Goal: Information Seeking & Learning: Compare options

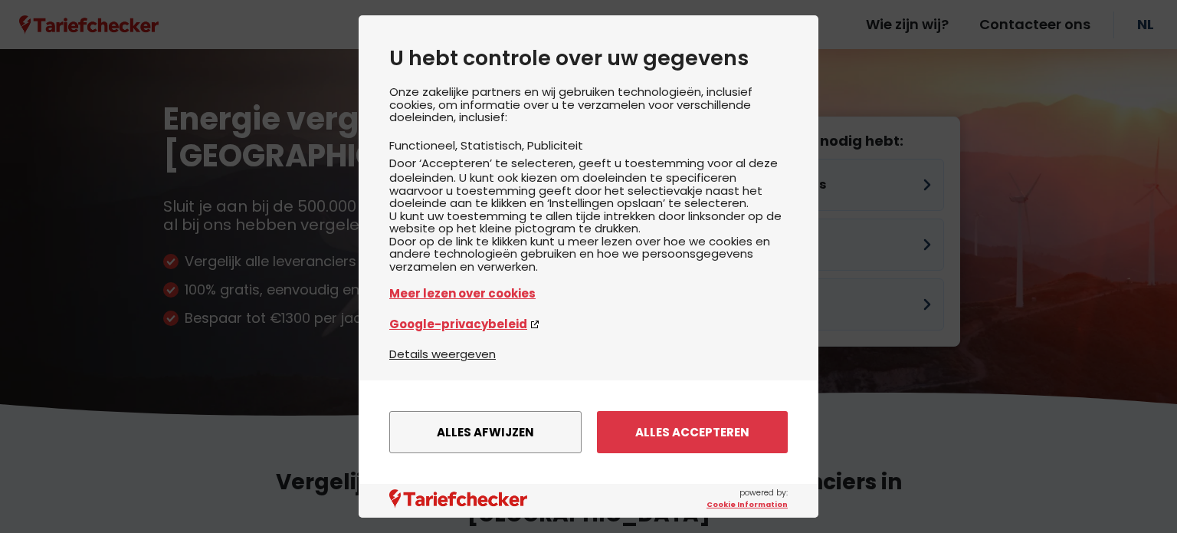
drag, startPoint x: 659, startPoint y: 428, endPoint x: 656, endPoint y: 416, distance: 12.6
click at [658, 428] on button "Alles accepteren" at bounding box center [692, 432] width 191 height 42
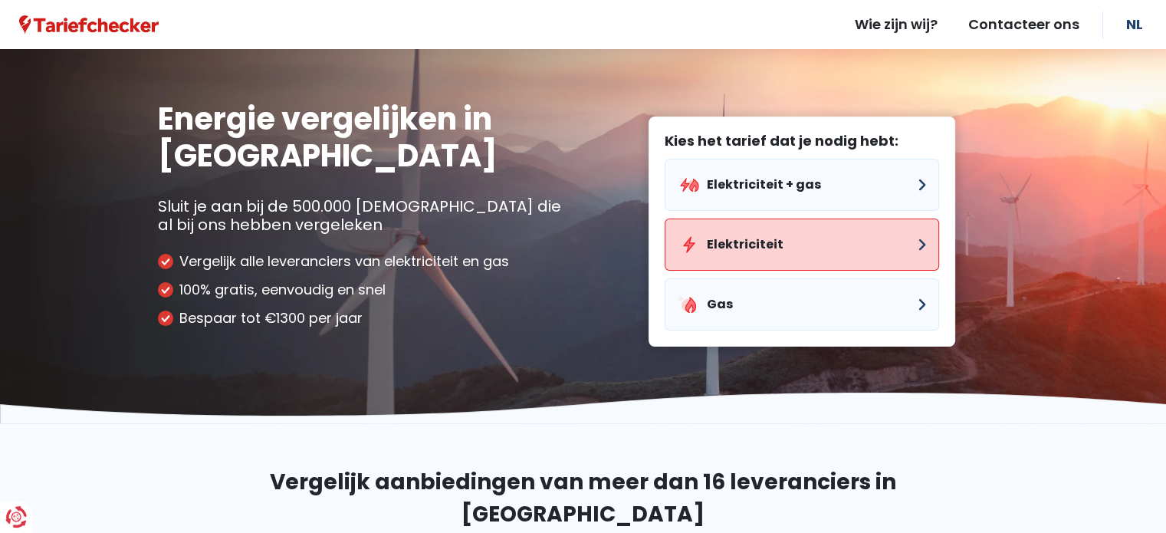
click at [772, 241] on button "Elektriciteit" at bounding box center [801, 244] width 274 height 52
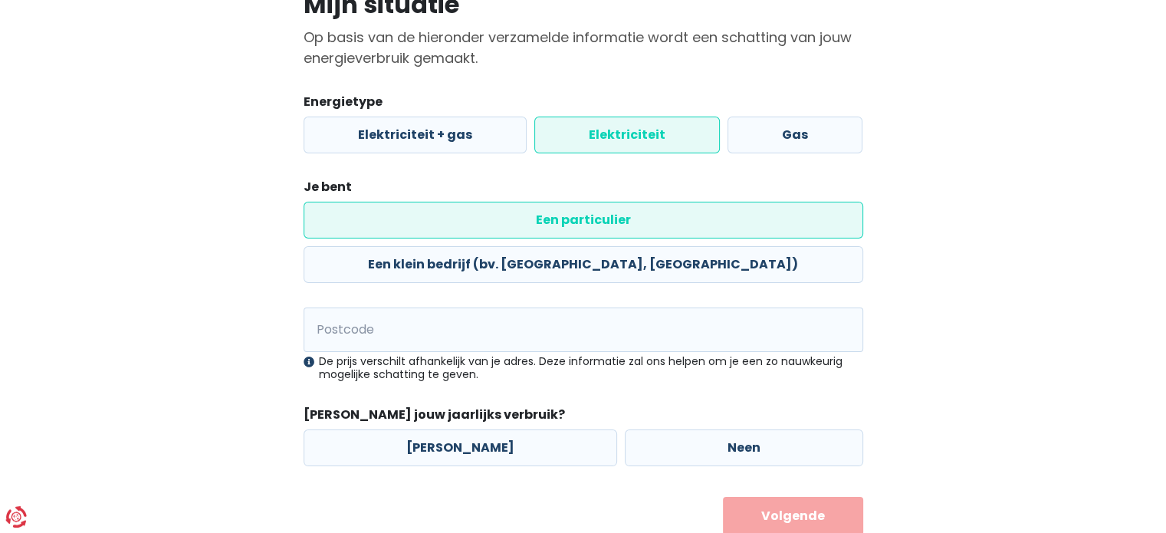
scroll to position [143, 0]
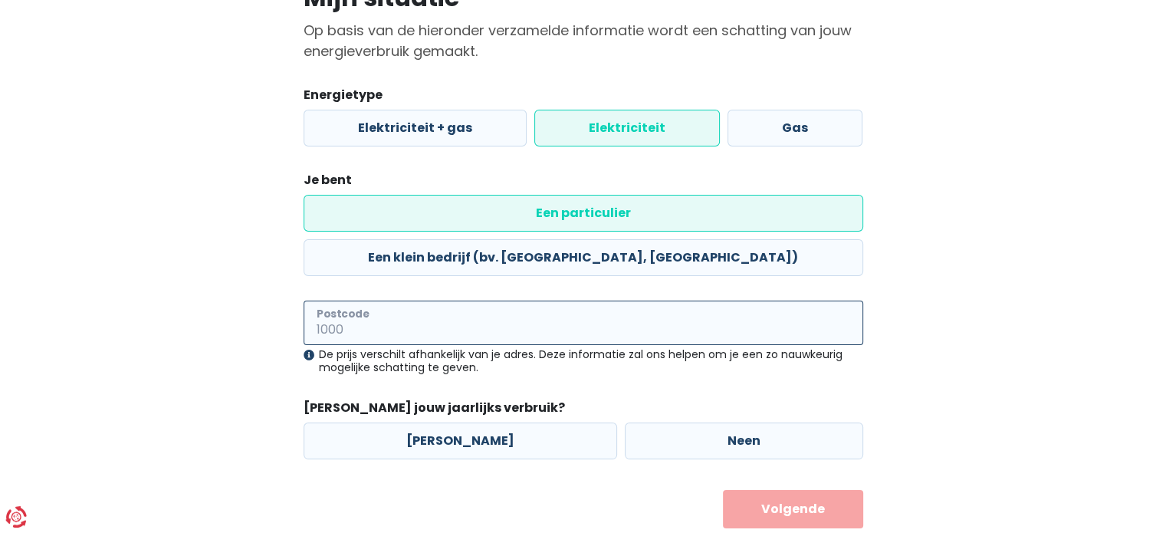
click at [499, 300] on input "Postcode" at bounding box center [582, 322] width 559 height 44
type input "3520"
click at [669, 422] on label "Neen" at bounding box center [744, 440] width 238 height 37
click at [669, 422] on input "Neen" at bounding box center [744, 440] width 238 height 37
radio input "true"
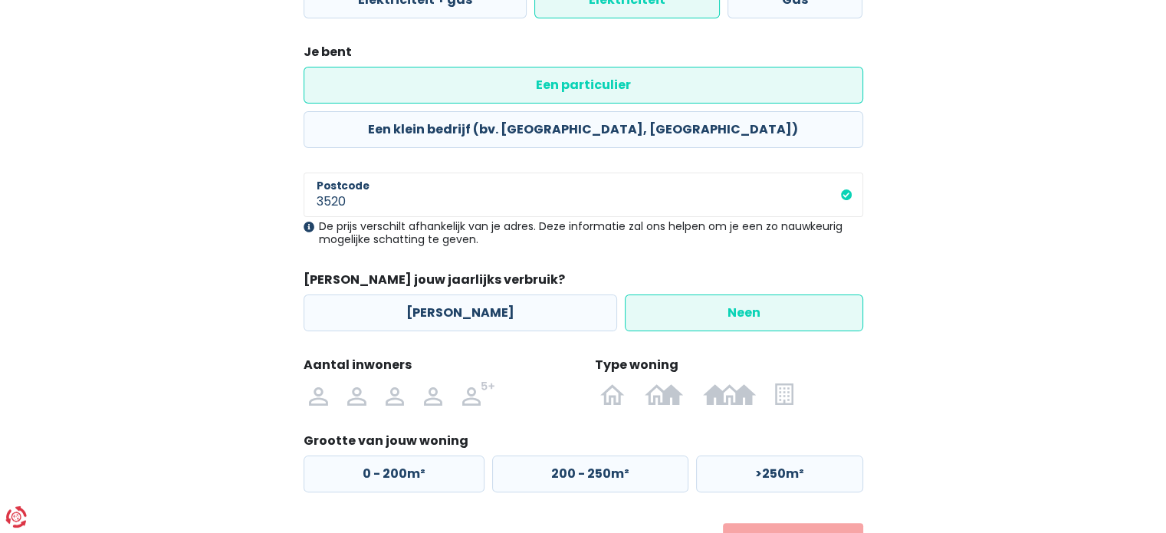
scroll to position [304, 0]
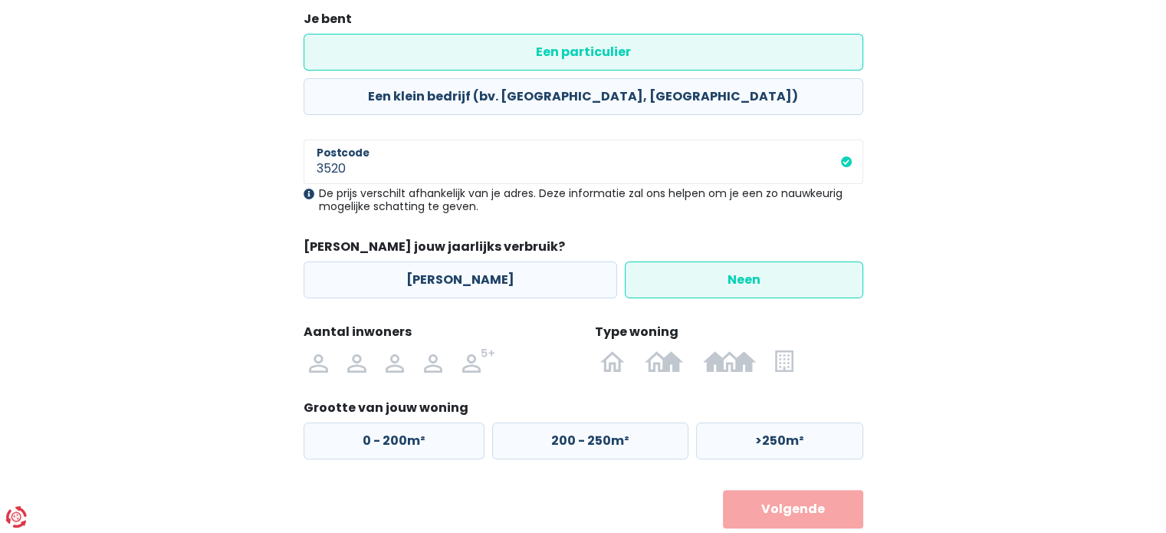
click at [467, 343] on div at bounding box center [438, 360] width 276 height 35
drag, startPoint x: 475, startPoint y: 317, endPoint x: 509, endPoint y: 324, distance: 34.4
click at [475, 348] on img at bounding box center [479, 360] width 34 height 25
click at [475, 348] on input "radio" at bounding box center [478, 360] width 53 height 25
radio input "true"
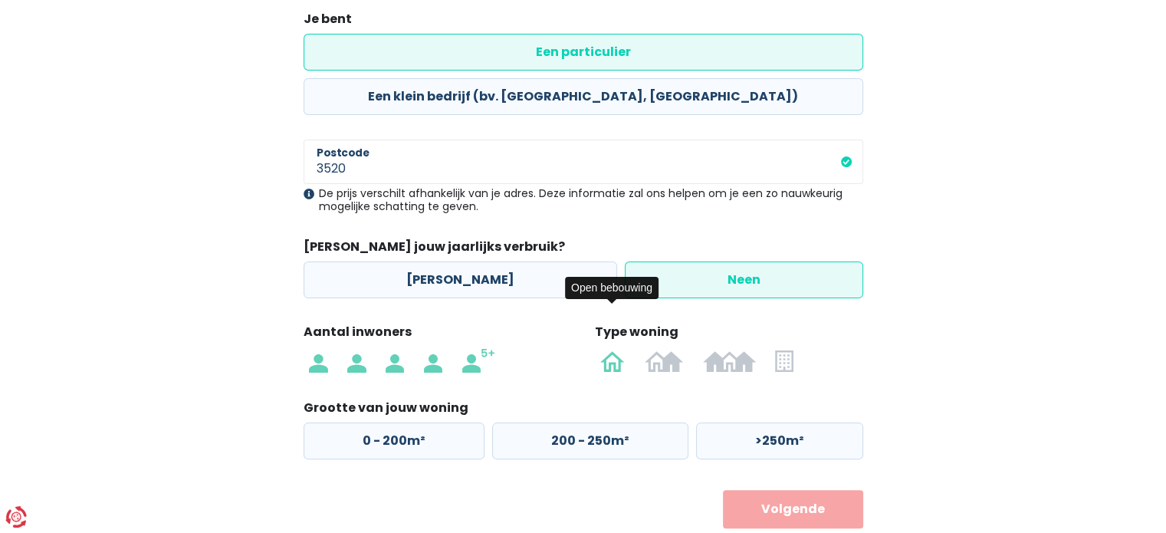
click at [611, 348] on img at bounding box center [612, 360] width 25 height 25
click at [611, 348] on input "radio" at bounding box center [613, 360] width 44 height 25
radio input "true"
click at [610, 348] on img at bounding box center [612, 360] width 25 height 25
click at [610, 348] on input "radio" at bounding box center [613, 360] width 44 height 25
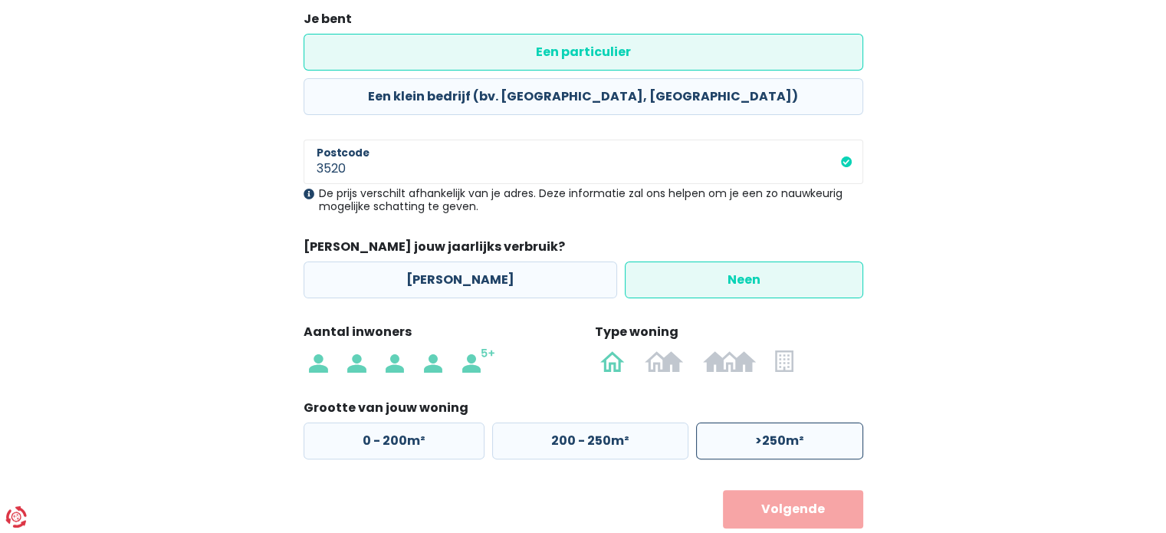
click at [763, 422] on label ">250m²" at bounding box center [779, 440] width 167 height 37
click at [763, 422] on input ">250m²" at bounding box center [779, 440] width 167 height 37
radio input "true"
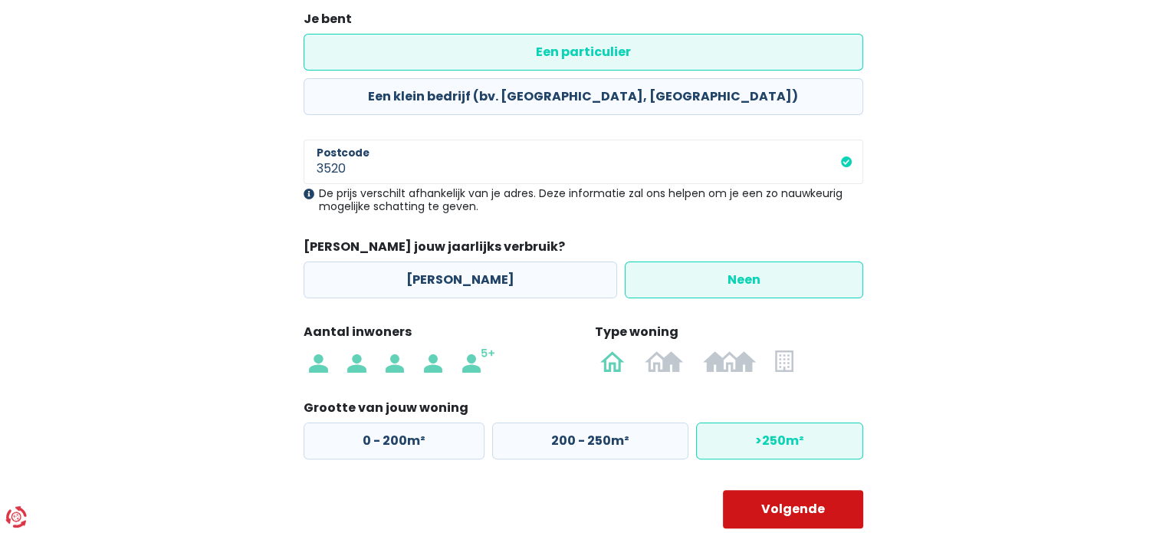
click at [792, 490] on button "Volgende" at bounding box center [793, 509] width 140 height 38
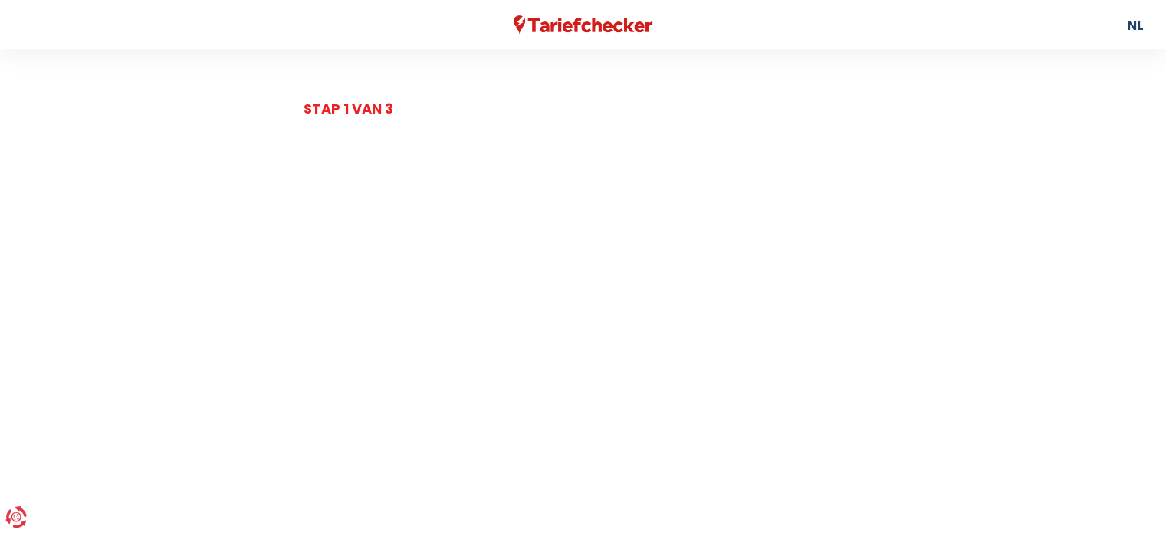
select select
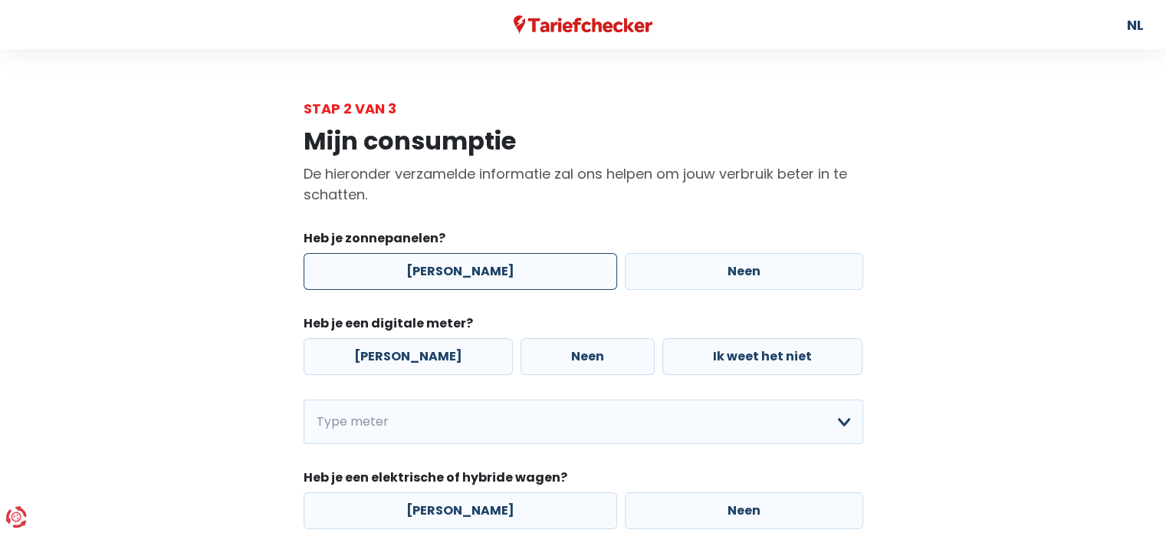
click at [476, 266] on label "[PERSON_NAME]" at bounding box center [459, 271] width 313 height 37
click at [476, 266] on input "[PERSON_NAME]" at bounding box center [459, 271] width 313 height 37
radio input "true"
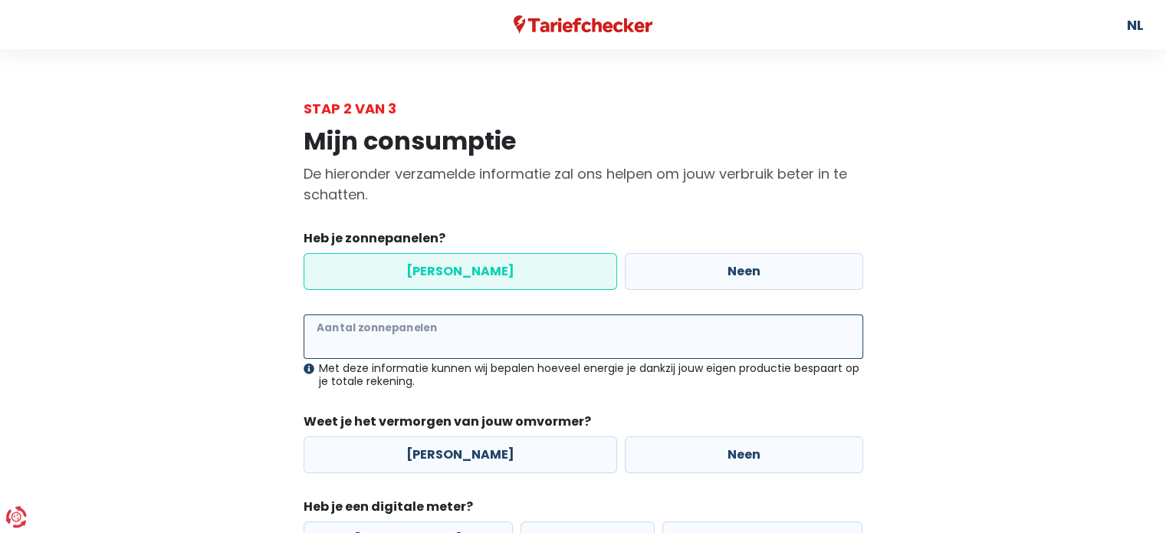
click at [437, 344] on input "Aantal zonnepanelen" at bounding box center [582, 336] width 559 height 44
type input "49"
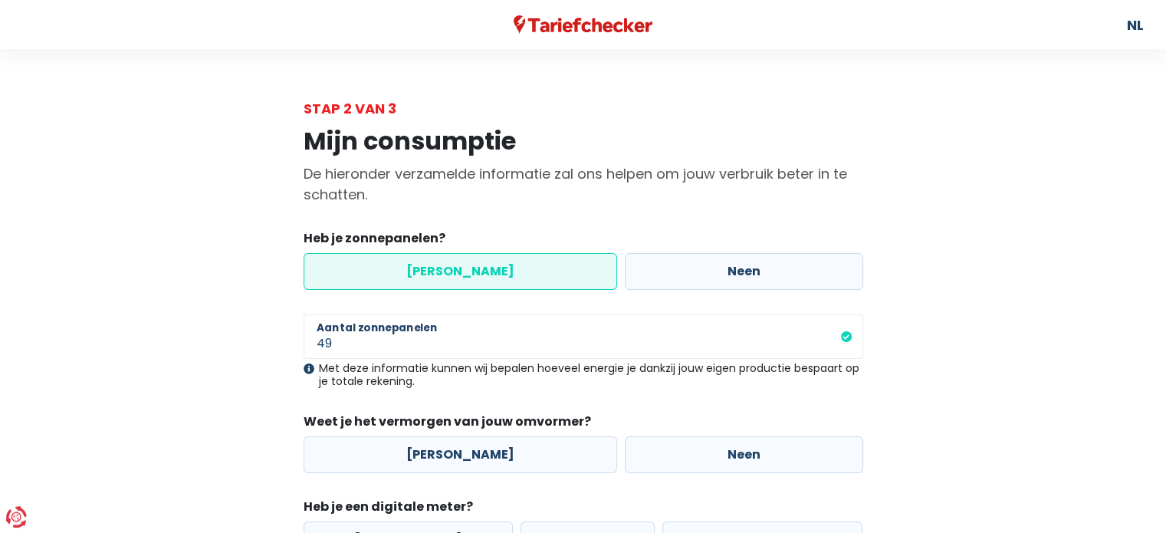
click at [257, 379] on div "Mijn consumptie De hieronder verzamelde informatie zal ons helpen om jouw verbr…" at bounding box center [583, 450] width 874 height 662
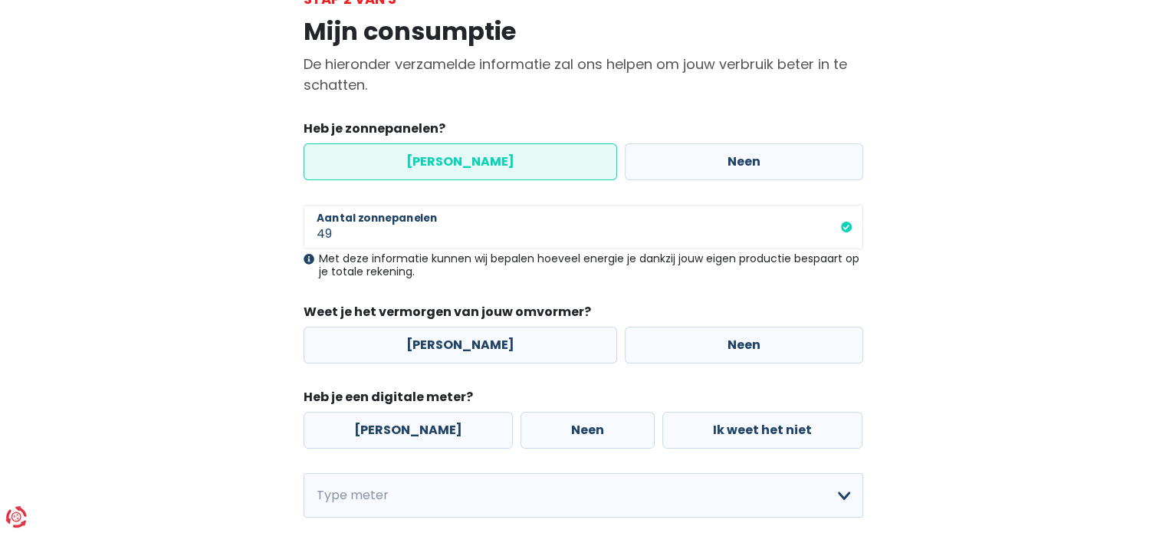
scroll to position [153, 0]
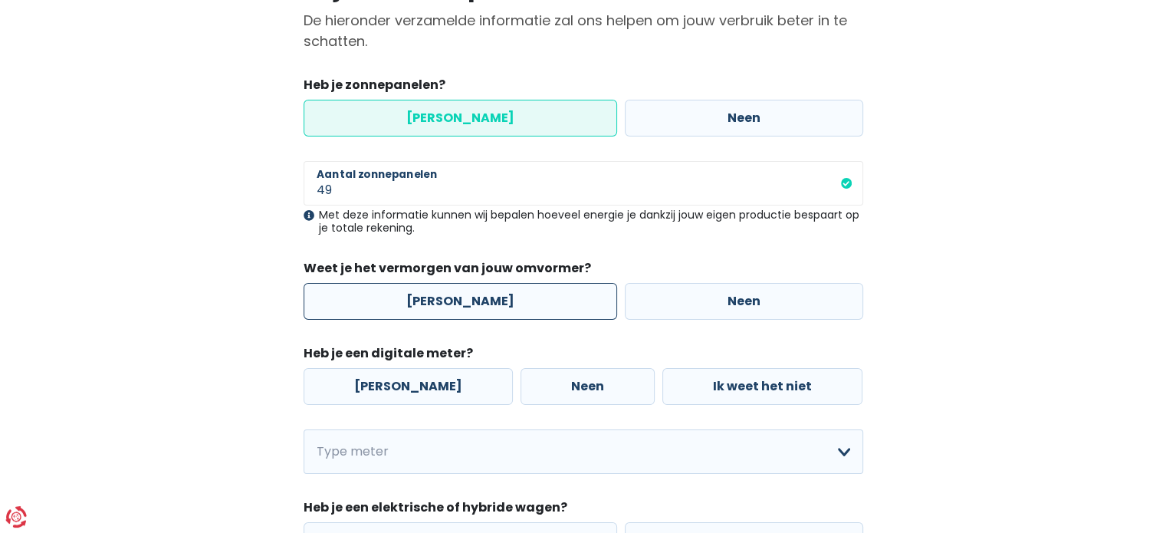
click at [476, 308] on label "[PERSON_NAME]" at bounding box center [459, 301] width 313 height 37
click at [476, 308] on input "[PERSON_NAME]" at bounding box center [459, 301] width 313 height 37
radio input "true"
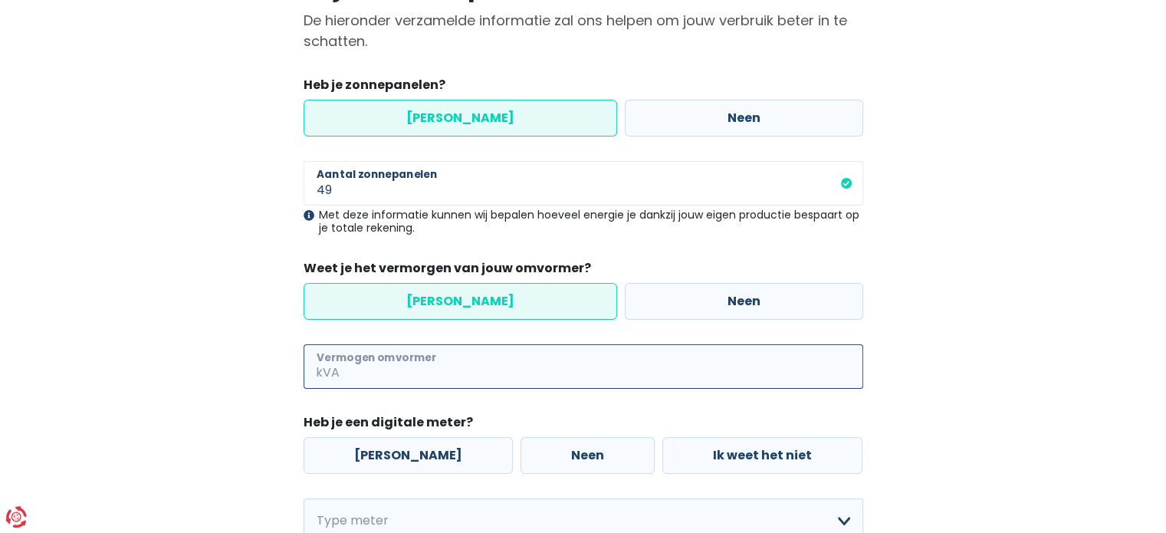
click at [444, 362] on input "Vermogen omvormer" at bounding box center [603, 366] width 520 height 44
type input "10"
drag, startPoint x: 395, startPoint y: 444, endPoint x: 417, endPoint y: 449, distance: 22.1
click at [395, 444] on label "[PERSON_NAME]" at bounding box center [407, 455] width 209 height 37
click at [395, 444] on input "[PERSON_NAME]" at bounding box center [407, 455] width 209 height 37
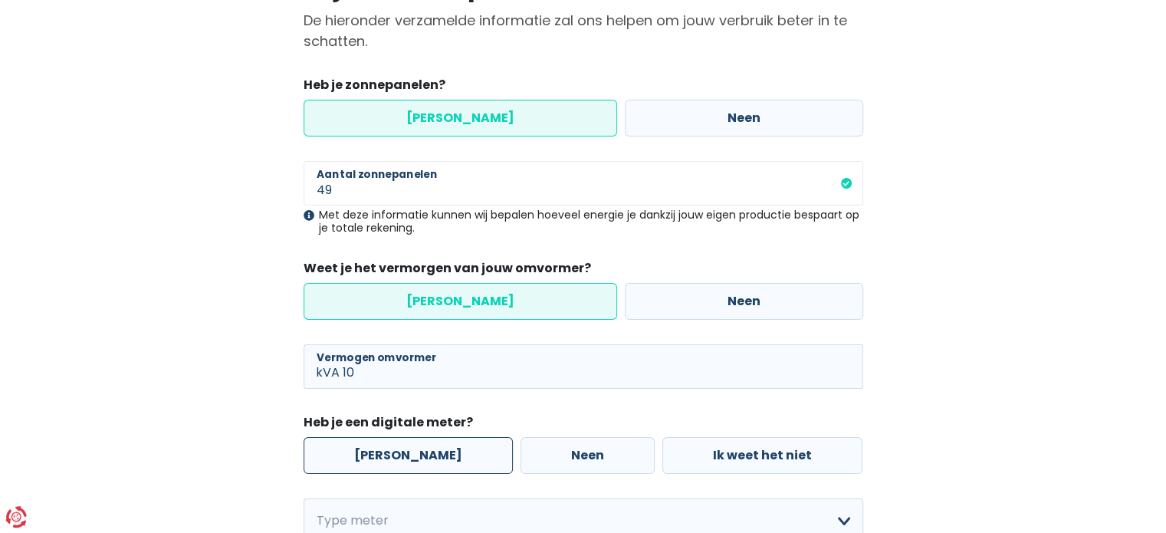
radio input "true"
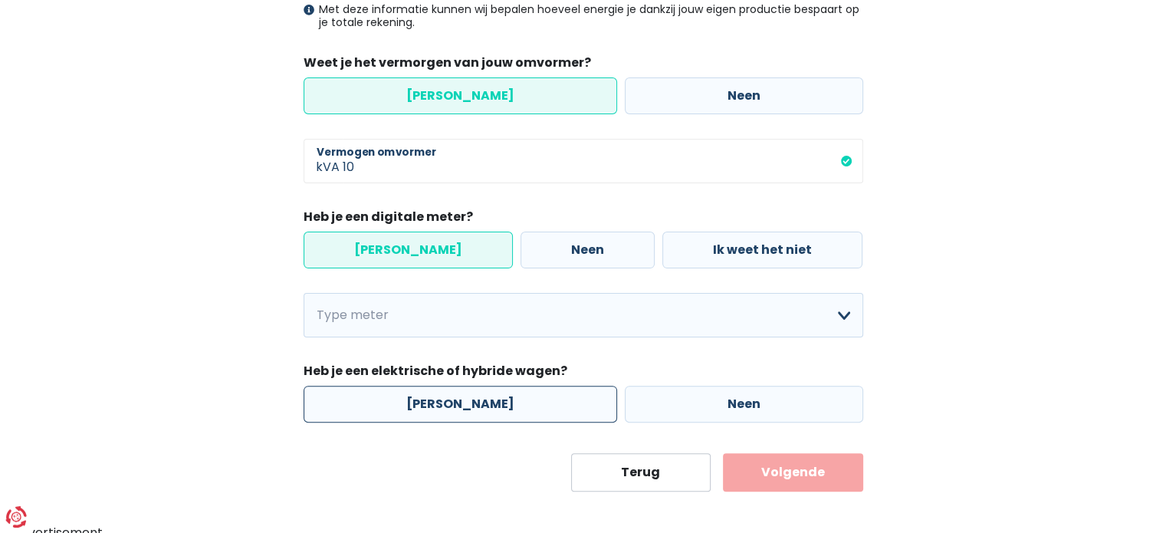
scroll to position [366, 0]
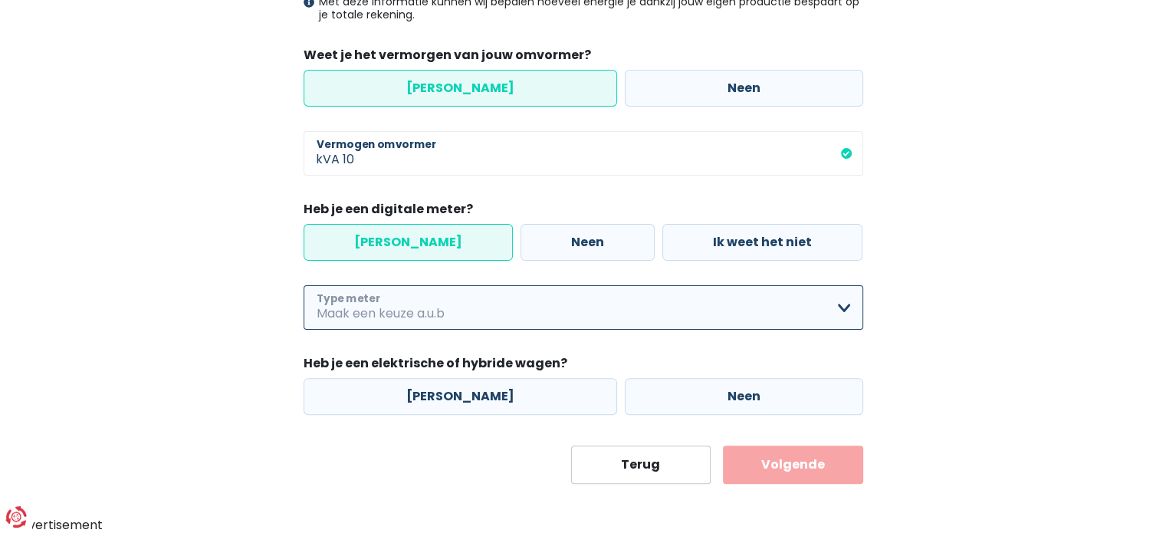
click at [579, 318] on select "Enkelvoudig Tweevoudig Enkelvoudig + uitsluitend nachttarief Tweevoudig + uitsl…" at bounding box center [582, 307] width 559 height 44
select select "day_night_bi_hourly"
click at [303, 285] on select "Enkelvoudig Tweevoudig Enkelvoudig + uitsluitend nachttarief Tweevoudig + uitsl…" at bounding box center [582, 307] width 559 height 44
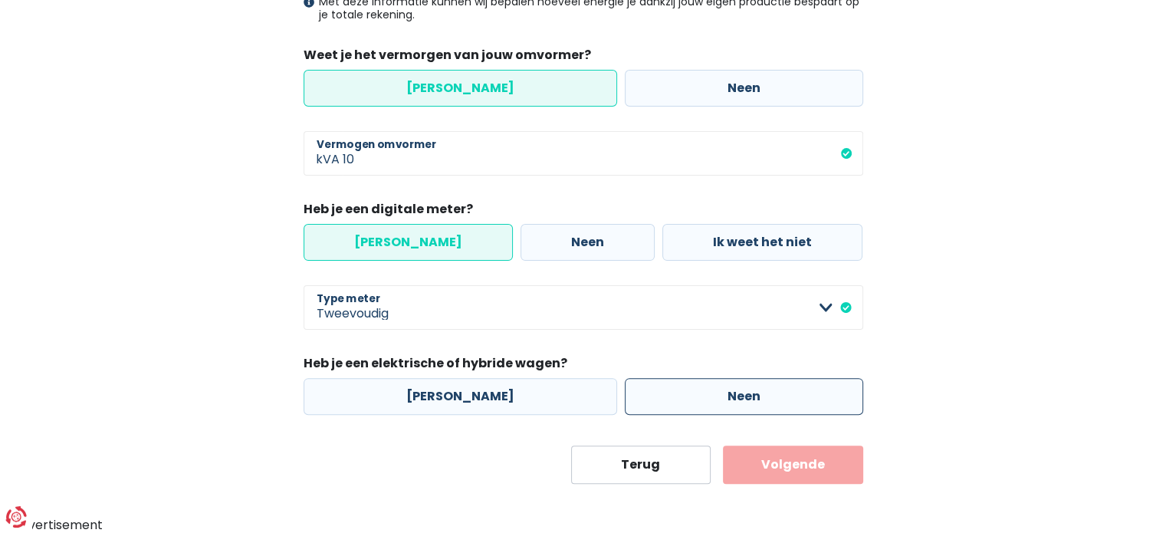
click at [658, 394] on label "Neen" at bounding box center [744, 396] width 238 height 37
click at [658, 394] on input "Neen" at bounding box center [744, 396] width 238 height 37
radio input "true"
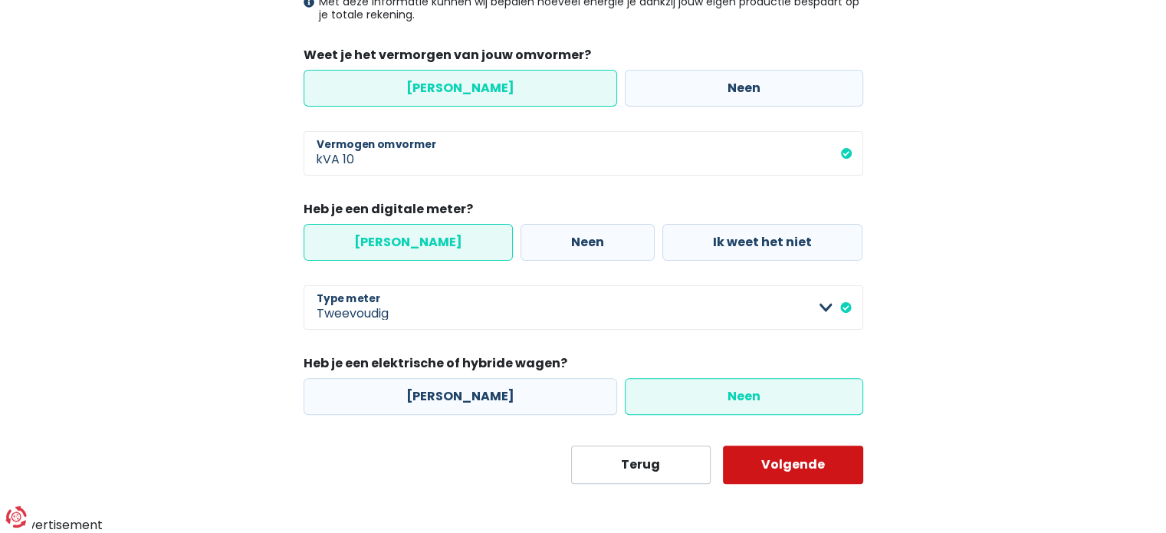
click at [809, 455] on button "Volgende" at bounding box center [793, 464] width 140 height 38
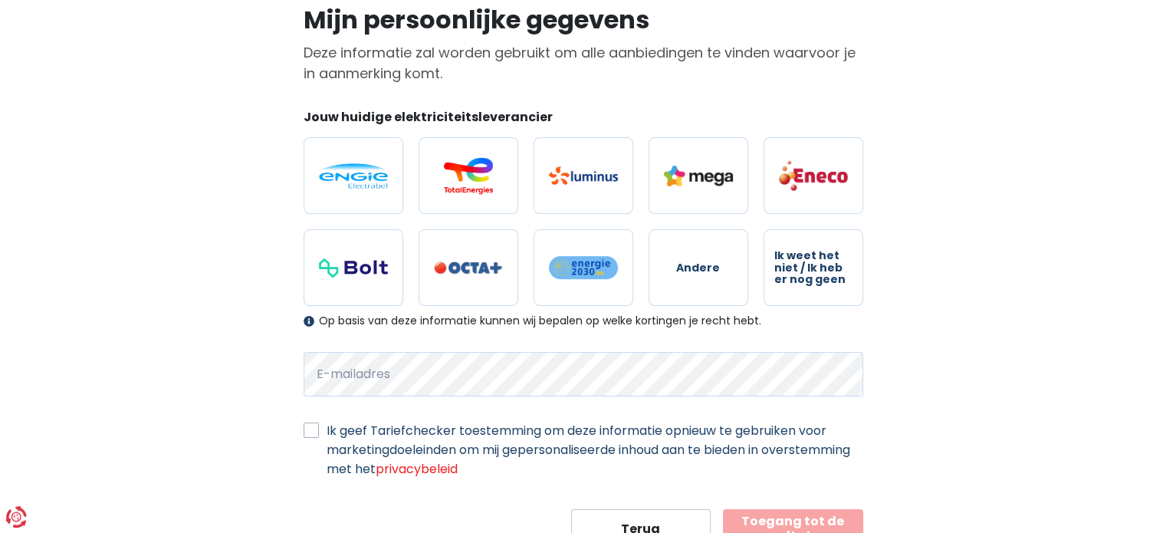
scroll to position [153, 0]
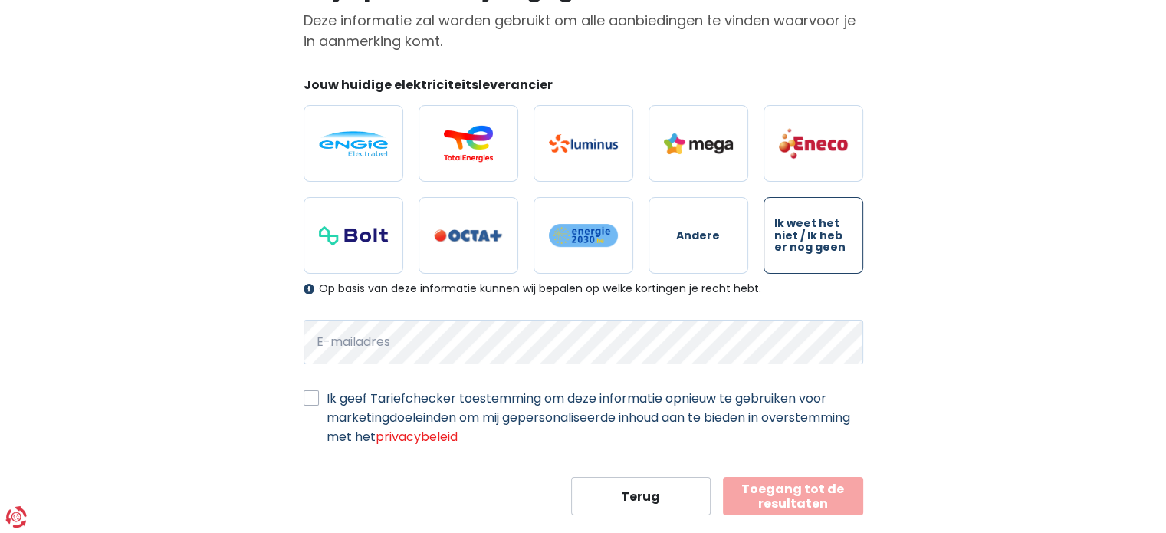
click at [809, 248] on span "Ik weet het niet / Ik heb er nog geen" at bounding box center [813, 235] width 78 height 35
click at [809, 248] on input "Ik weet het niet / Ik heb er nog geen" at bounding box center [813, 235] width 100 height 77
radio input "true"
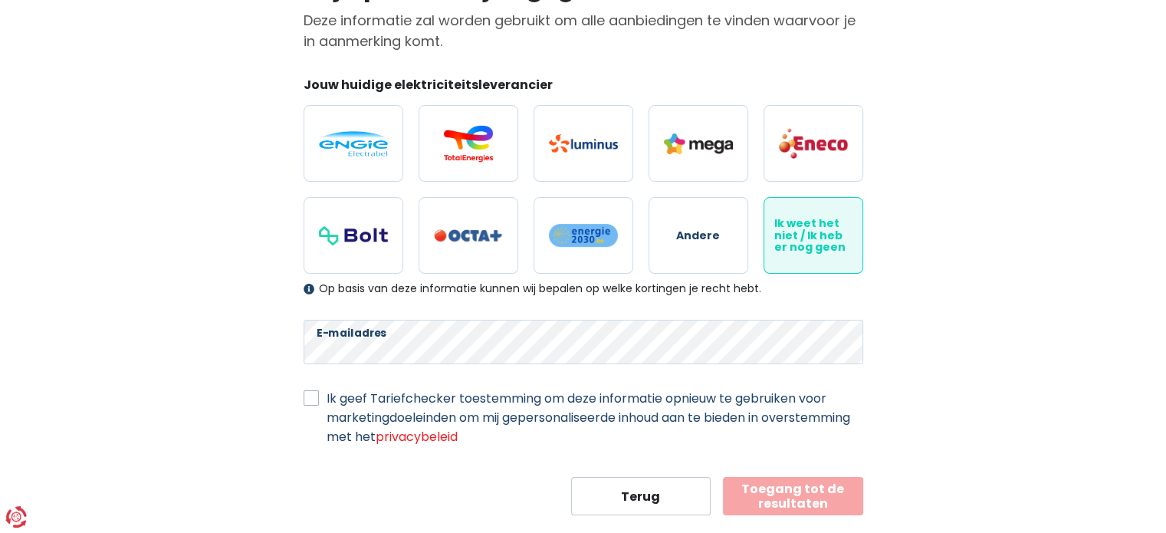
click at [417, 407] on label "Ik geef Tariefchecker toestemming om deze informatie opnieuw te gebruiken voor …" at bounding box center [594, 417] width 536 height 57
click at [319, 404] on input "Ik geef Tariefchecker toestemming om deze informatie opnieuw te gebruiken voor …" at bounding box center [310, 396] width 15 height 15
click at [326, 402] on label "Ik geef Tariefchecker toestemming om deze informatie opnieuw te gebruiken voor …" at bounding box center [594, 417] width 536 height 57
click at [313, 402] on input "Ik geef Tariefchecker toestemming om deze informatie opnieuw te gebruiken voor …" at bounding box center [310, 396] width 15 height 15
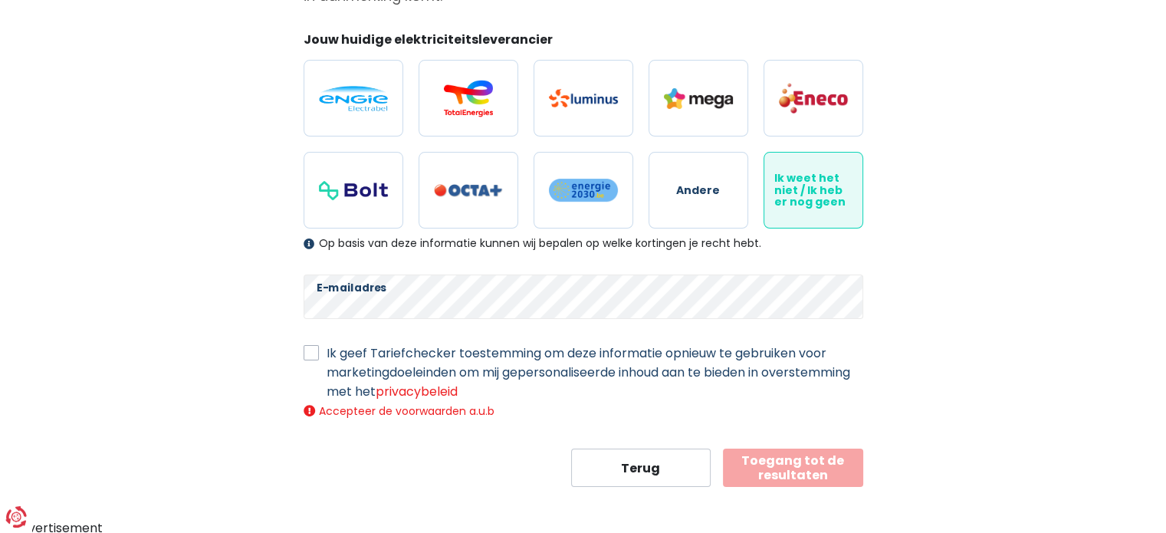
scroll to position [199, 0]
click at [326, 349] on label "Ik geef Tariefchecker toestemming om deze informatie opnieuw te gebruiken voor …" at bounding box center [594, 371] width 536 height 57
click at [310, 349] on input "Ik geef Tariefchecker toestemming om deze informatie opnieuw te gebruiken voor …" at bounding box center [310, 350] width 15 height 15
checkbox input "true"
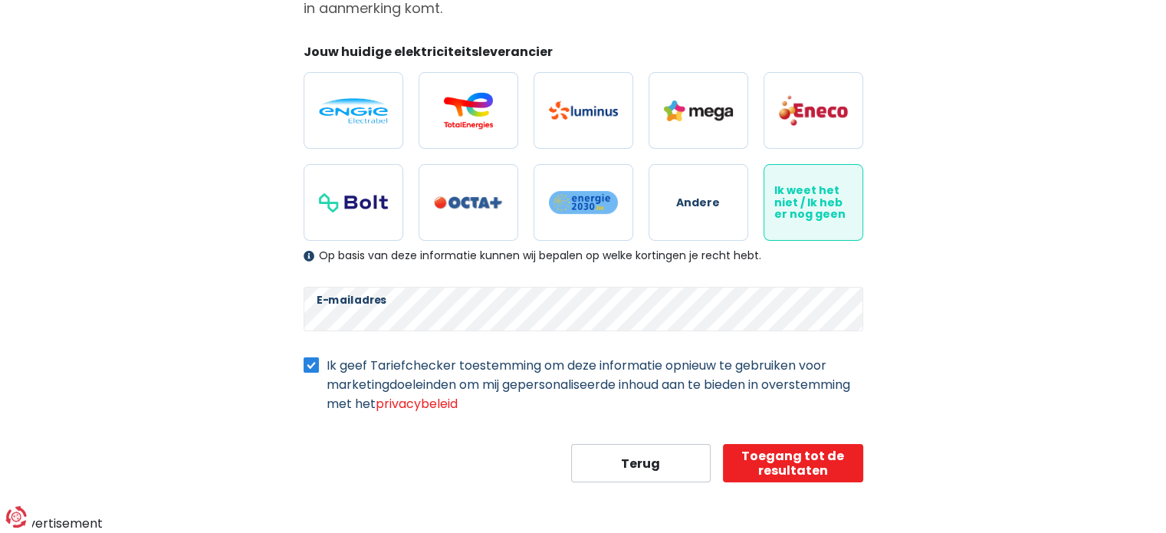
scroll to position [182, 0]
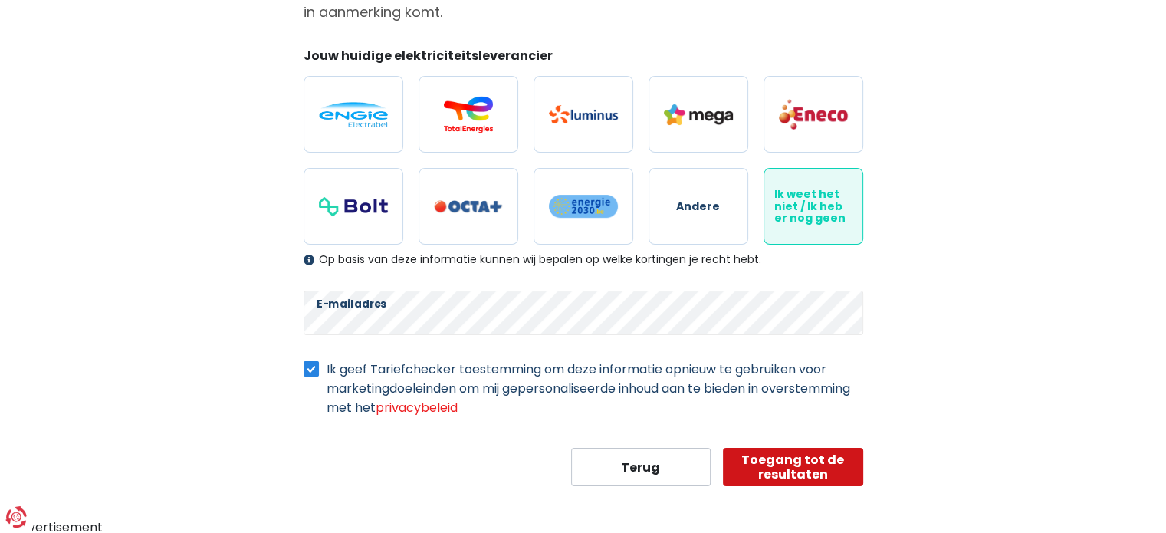
click at [825, 474] on button "Toegang tot de resultaten" at bounding box center [793, 467] width 140 height 38
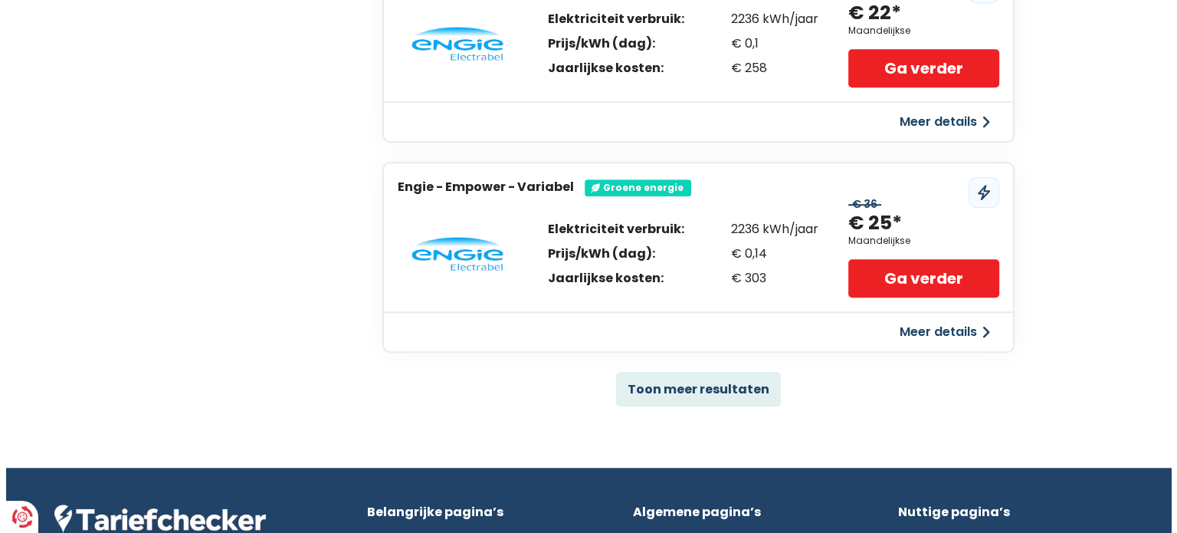
scroll to position [996, 0]
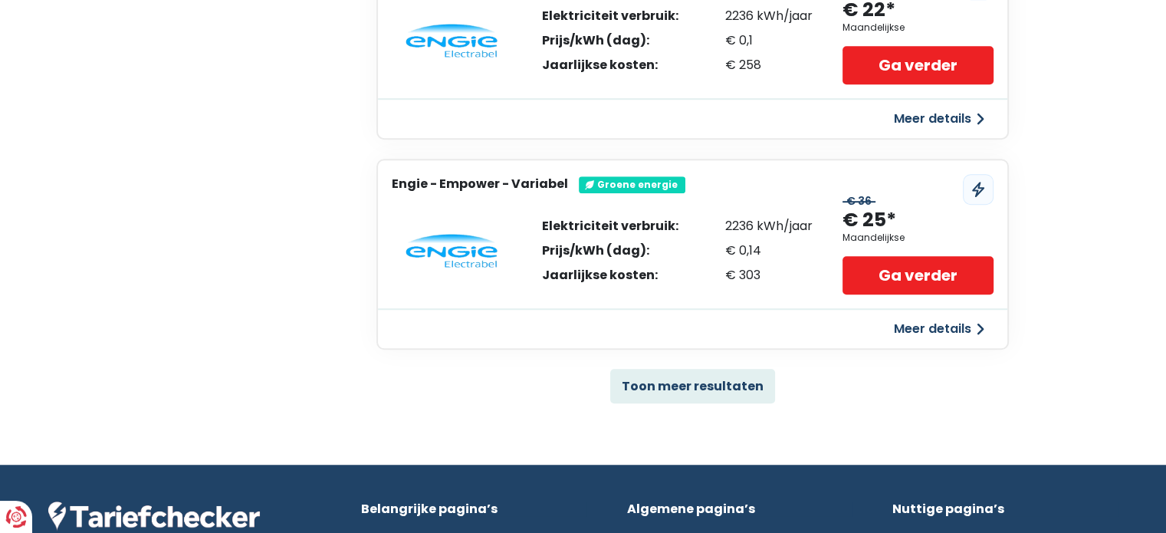
click at [923, 323] on button "Meer details" at bounding box center [938, 329] width 109 height 28
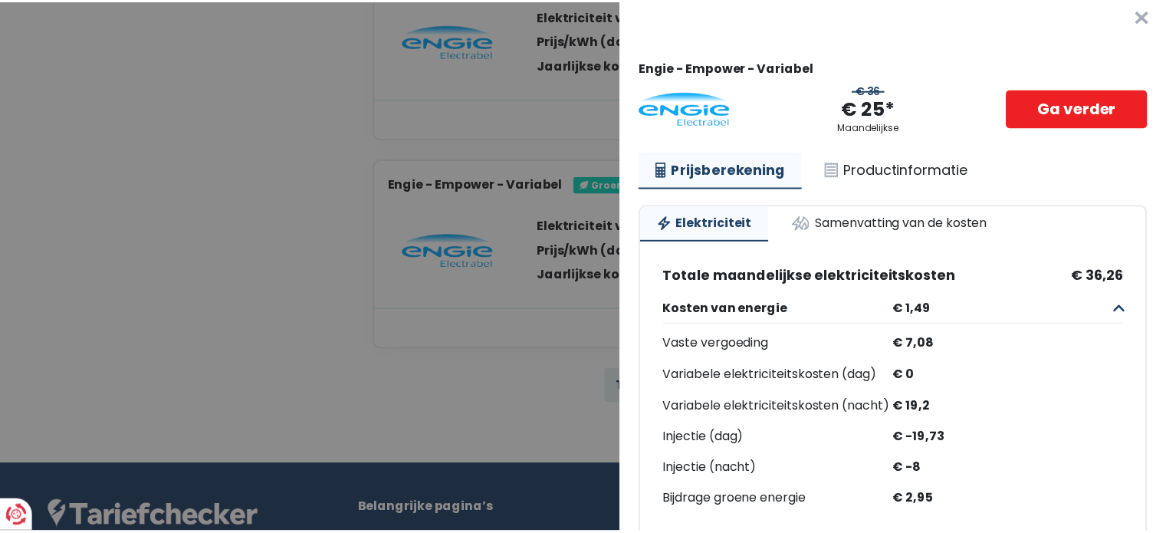
scroll to position [0, 0]
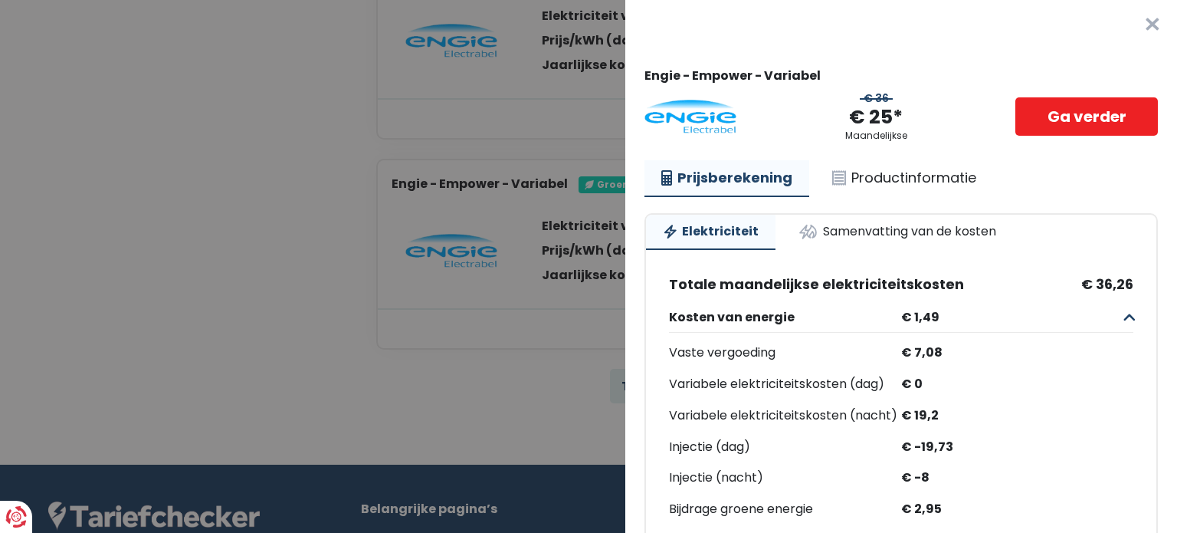
click at [1128, 15] on button "×" at bounding box center [1152, 24] width 49 height 49
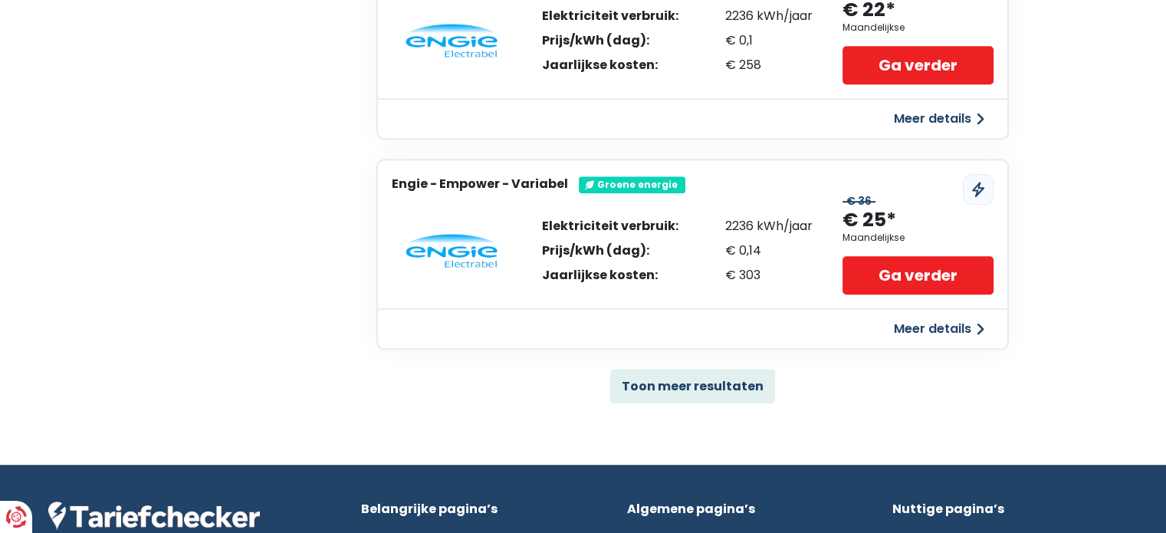
click at [461, 251] on img at bounding box center [451, 251] width 92 height 34
click at [688, 378] on button "Toon meer resultaten" at bounding box center [692, 386] width 165 height 34
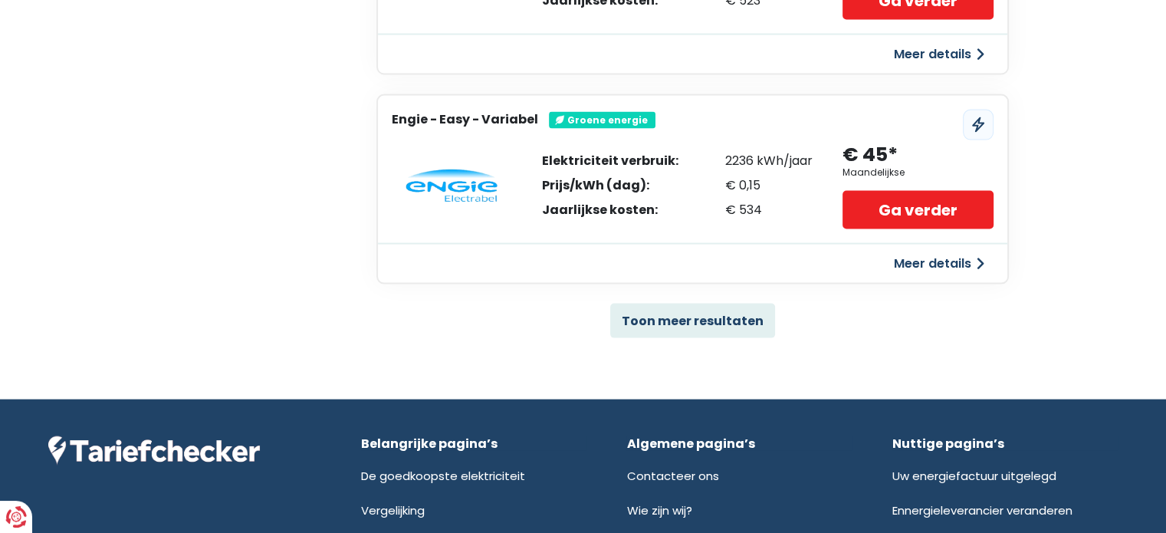
scroll to position [3248, 0]
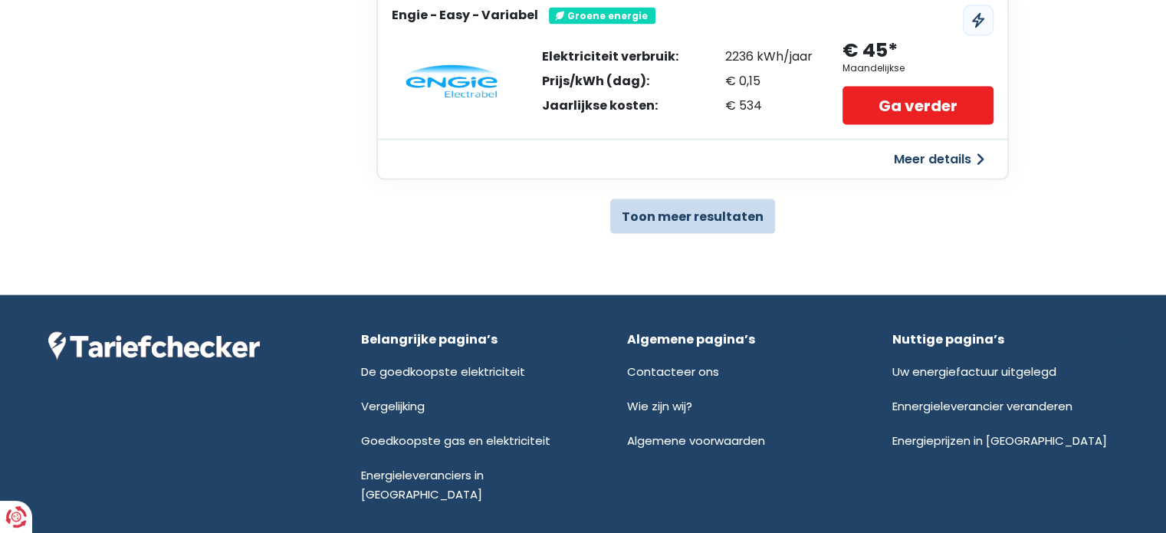
click at [694, 204] on button "Toon meer resultaten" at bounding box center [692, 216] width 165 height 34
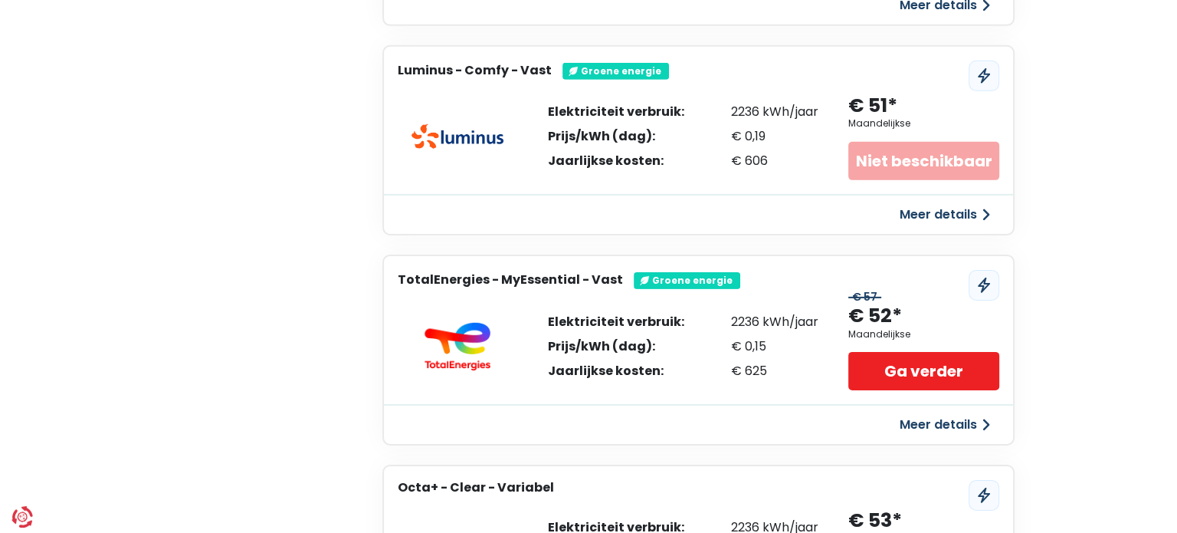
scroll to position [5010, 0]
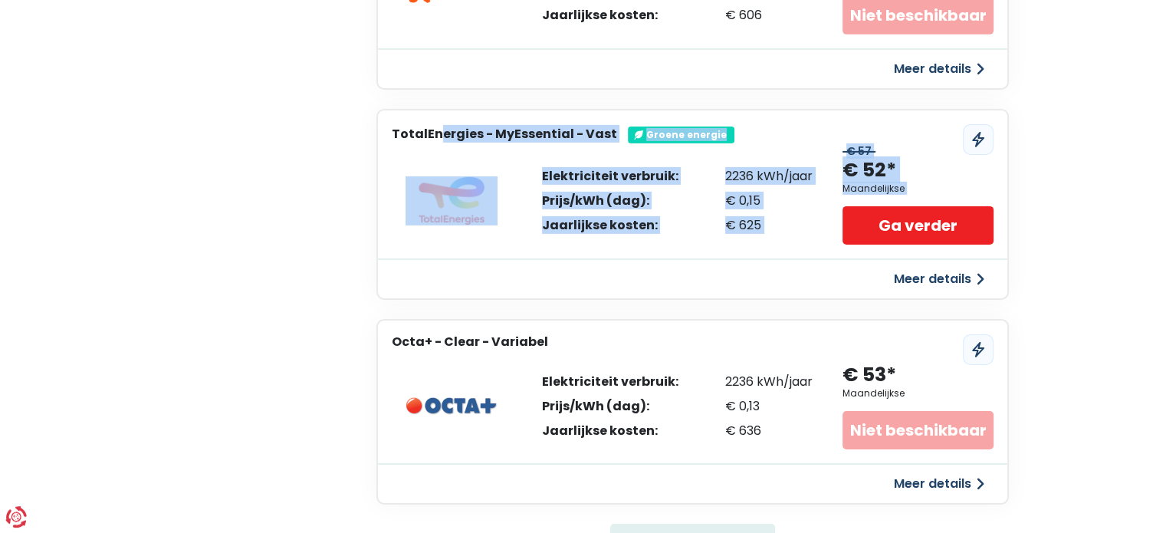
drag, startPoint x: 391, startPoint y: 101, endPoint x: 1080, endPoint y: 171, distance: 692.4
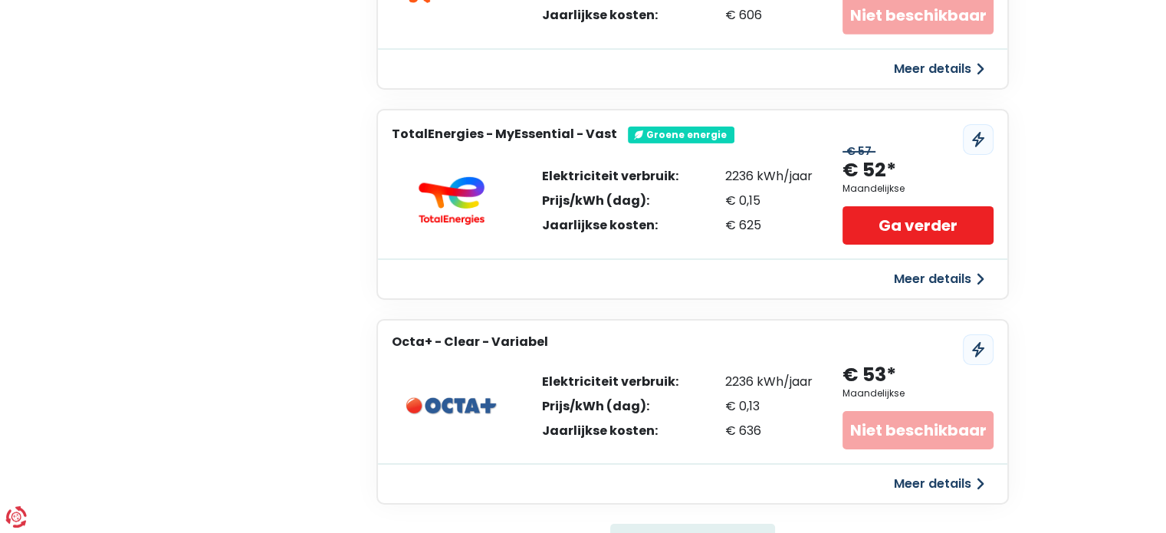
drag, startPoint x: 776, startPoint y: 195, endPoint x: 372, endPoint y: 93, distance: 416.5
click at [935, 265] on button "Meer details" at bounding box center [938, 279] width 109 height 28
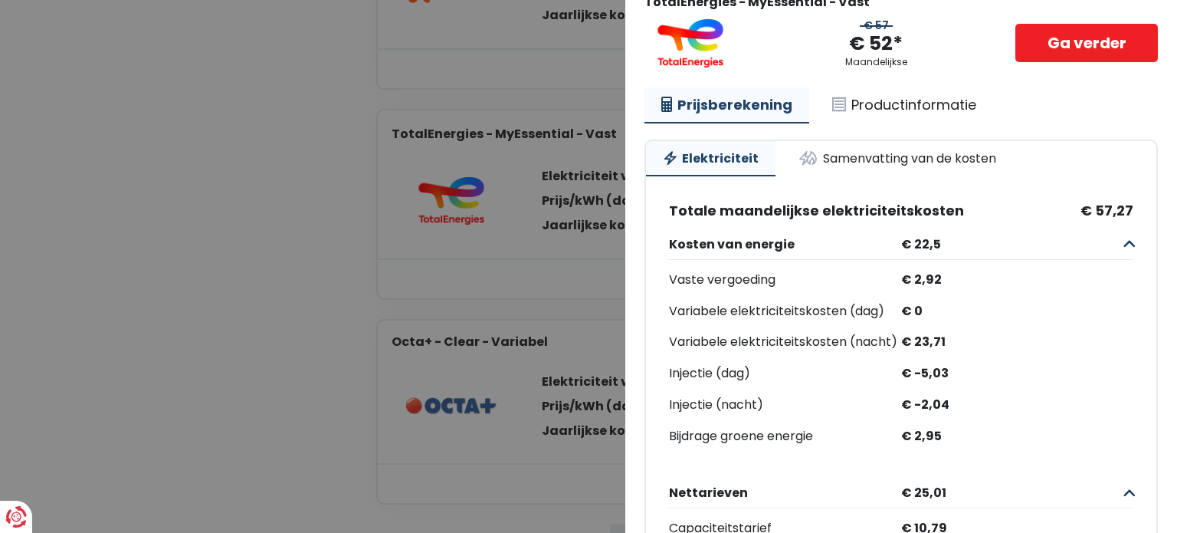
scroll to position [77, 0]
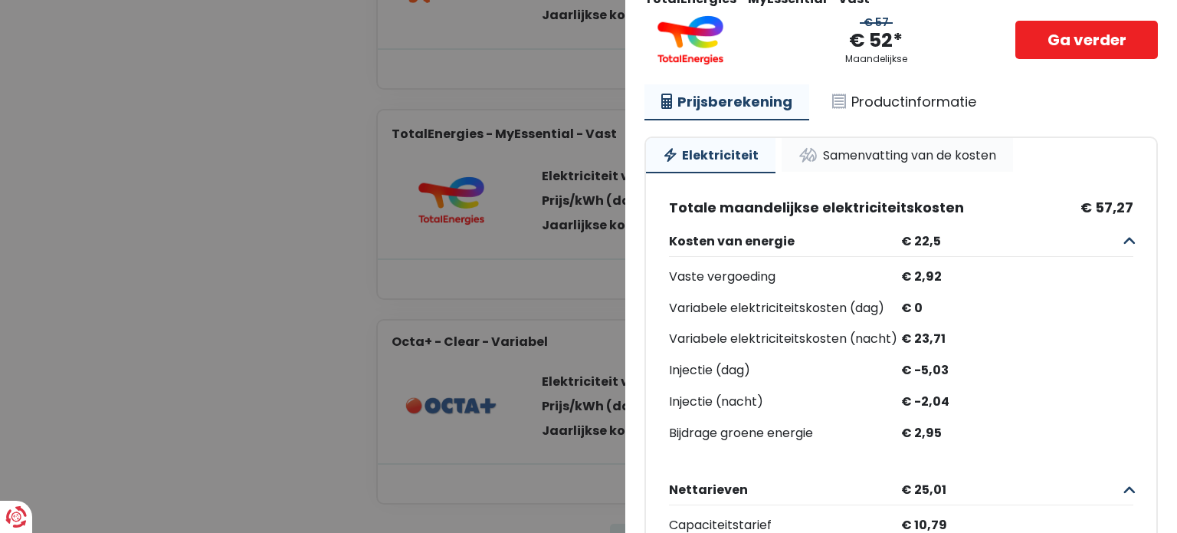
click at [877, 159] on link "Samenvatting van de kosten" at bounding box center [897, 155] width 231 height 34
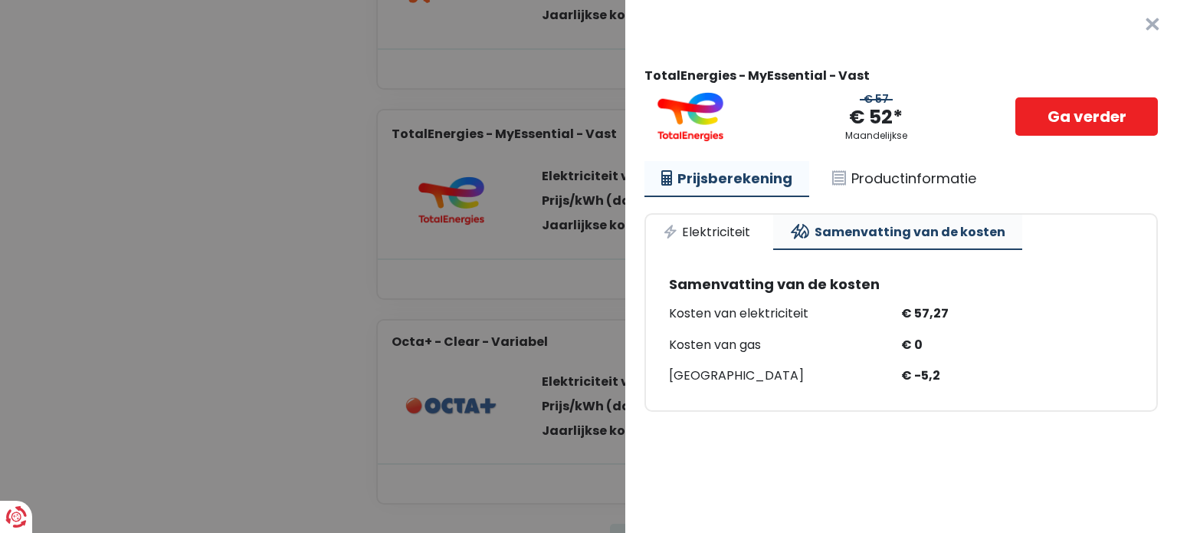
scroll to position [0, 0]
click at [717, 228] on link "Elektriciteit" at bounding box center [706, 232] width 121 height 34
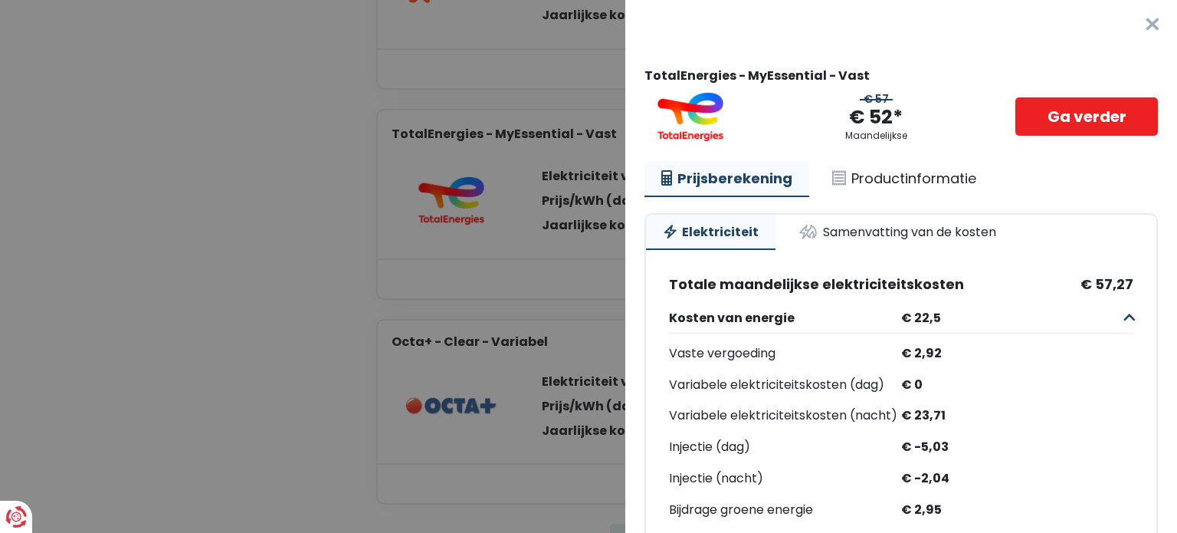
click at [760, 182] on link "Prijsberekening" at bounding box center [726, 179] width 165 height 37
drag, startPoint x: 718, startPoint y: 184, endPoint x: 843, endPoint y: 177, distance: 125.1
click at [719, 184] on link "Prijsberekening" at bounding box center [726, 179] width 165 height 37
click at [878, 177] on link "Productinformatie" at bounding box center [904, 178] width 178 height 35
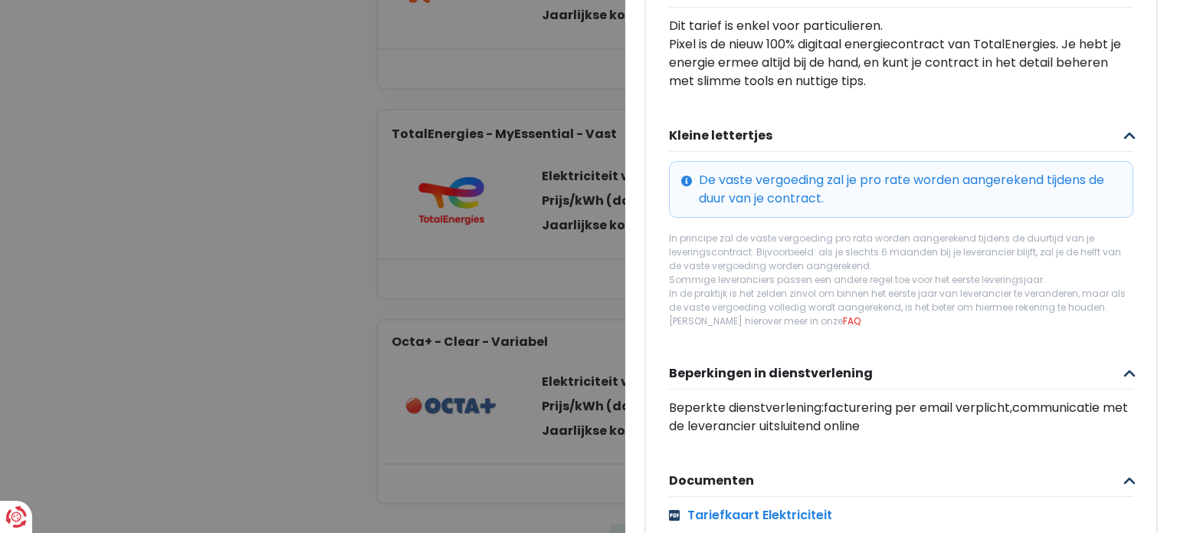
scroll to position [601, 0]
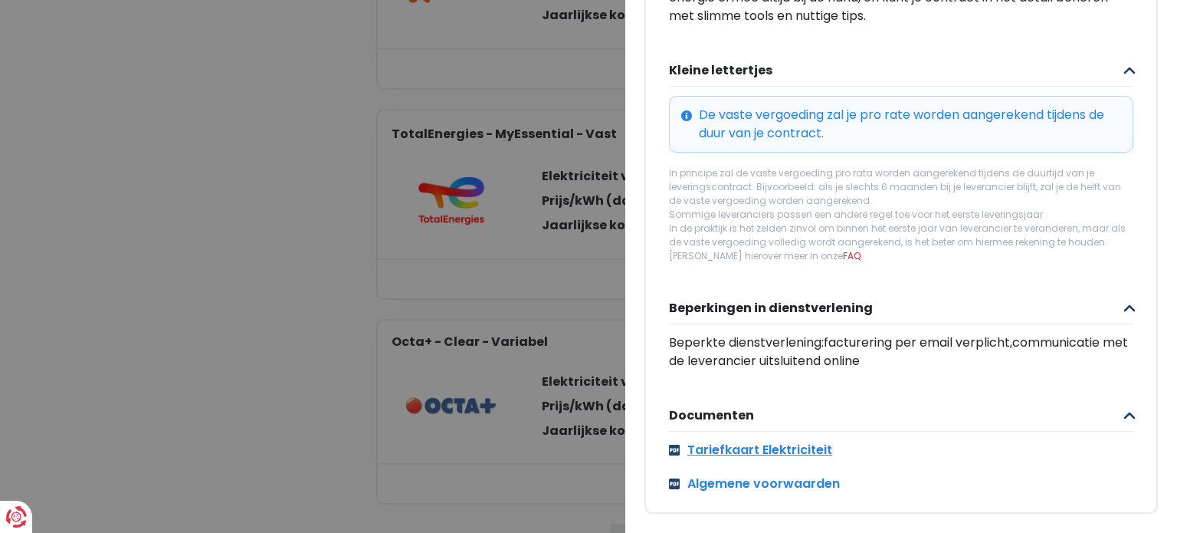
click at [736, 441] on link "Tariefkaart Elektriciteit" at bounding box center [901, 450] width 464 height 18
click at [355, 80] on Vast "Plus de détails - TotalEnergies × TotalEnergies - MyEssential - Vast € 57 € 52*…" at bounding box center [588, 266] width 1177 height 533
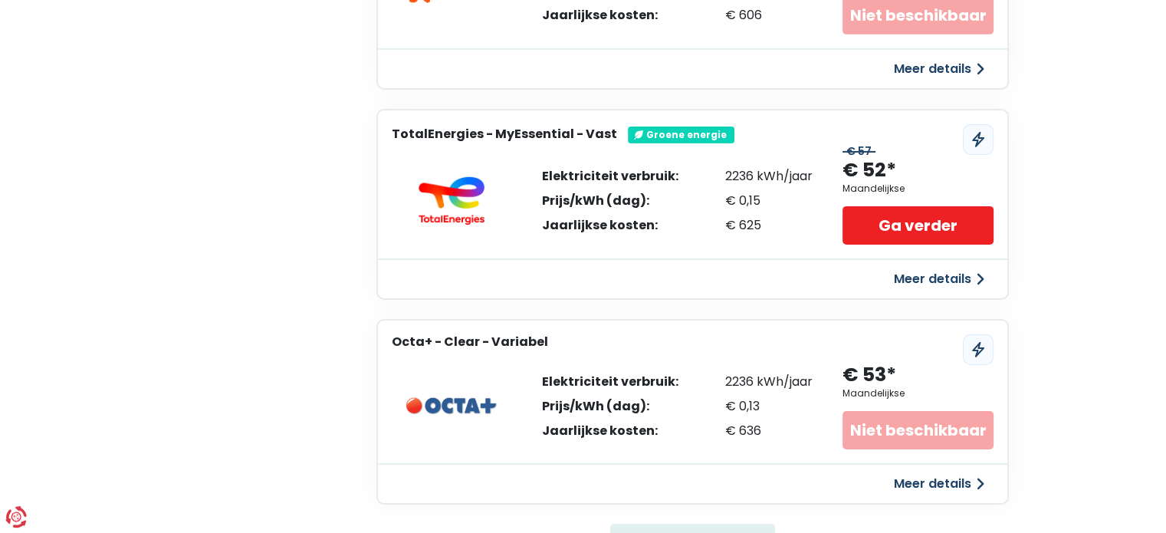
click at [932, 265] on button "Meer details" at bounding box center [938, 279] width 109 height 28
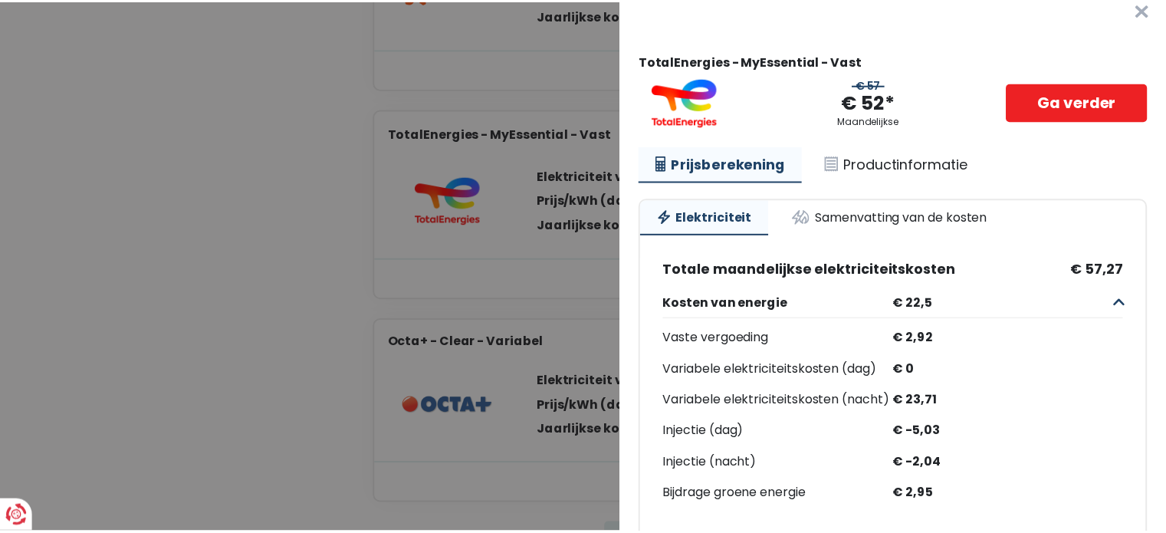
scroll to position [0, 0]
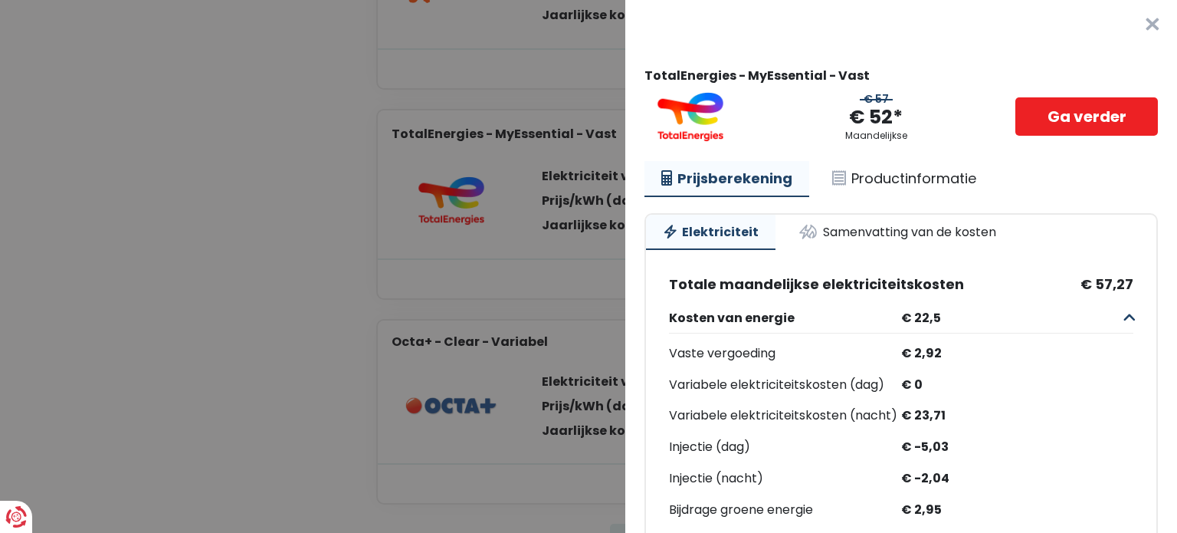
drag, startPoint x: 312, startPoint y: 121, endPoint x: 362, endPoint y: 116, distance: 50.1
click at [313, 120] on Vast "Plus de détails - TotalEnergies × TotalEnergies - MyEssential - Vast € 57 € 52*…" at bounding box center [588, 266] width 1177 height 533
